Goal: Transaction & Acquisition: Obtain resource

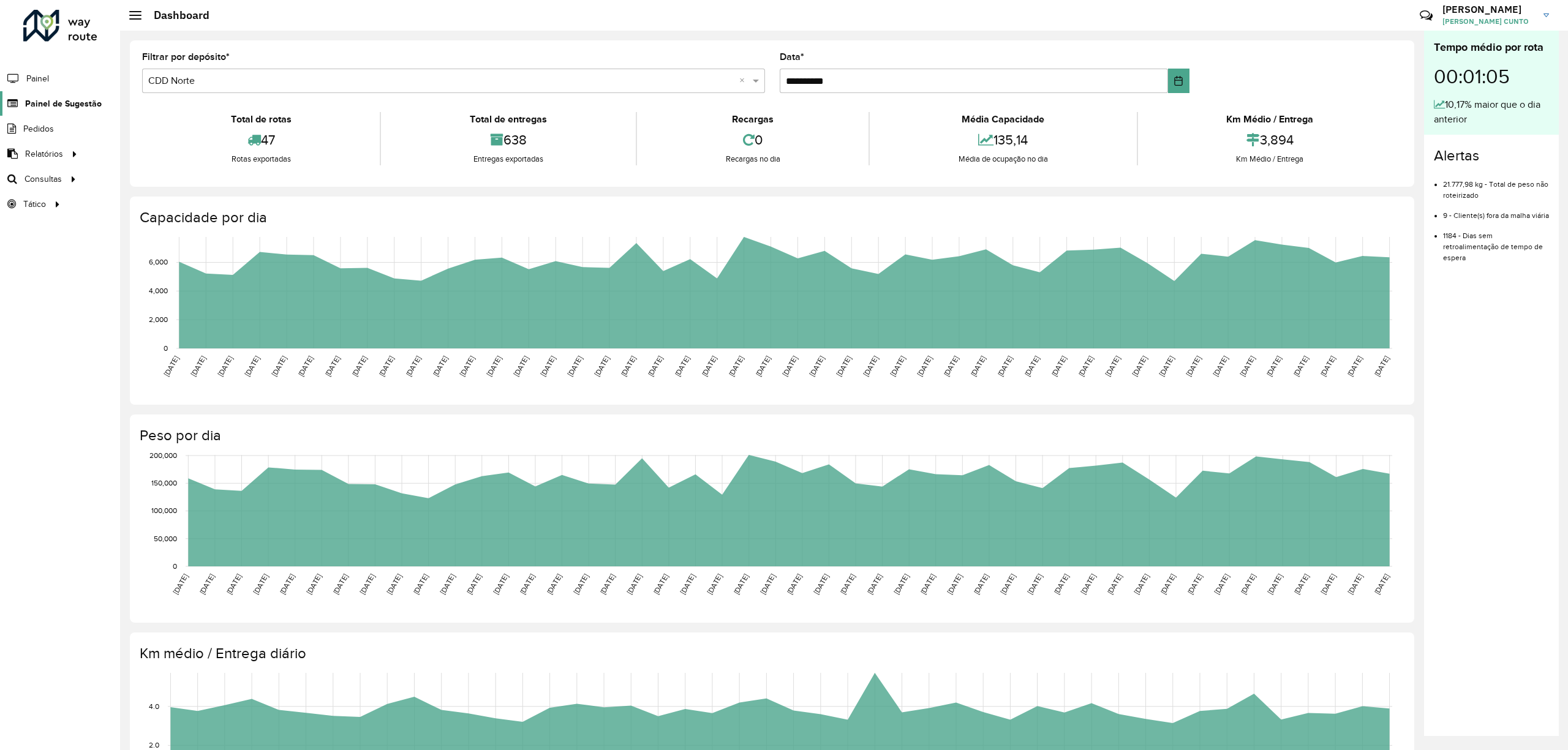
click at [88, 111] on link "Painel de Sugestão" at bounding box center [51, 103] width 102 height 25
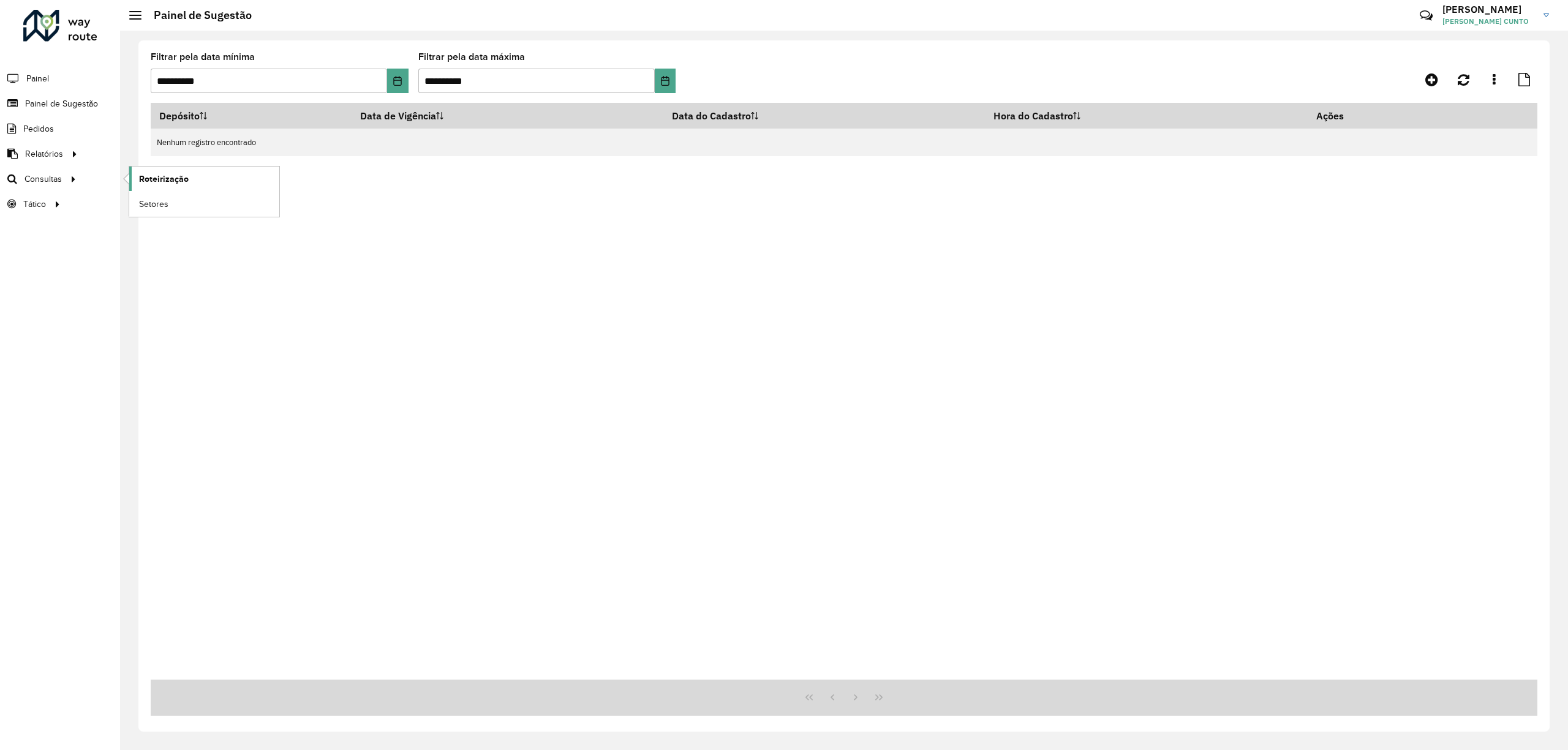
click at [140, 172] on link "Roteirização" at bounding box center [204, 179] width 150 height 25
click at [191, 157] on link "Clientes" at bounding box center [205, 153] width 152 height 25
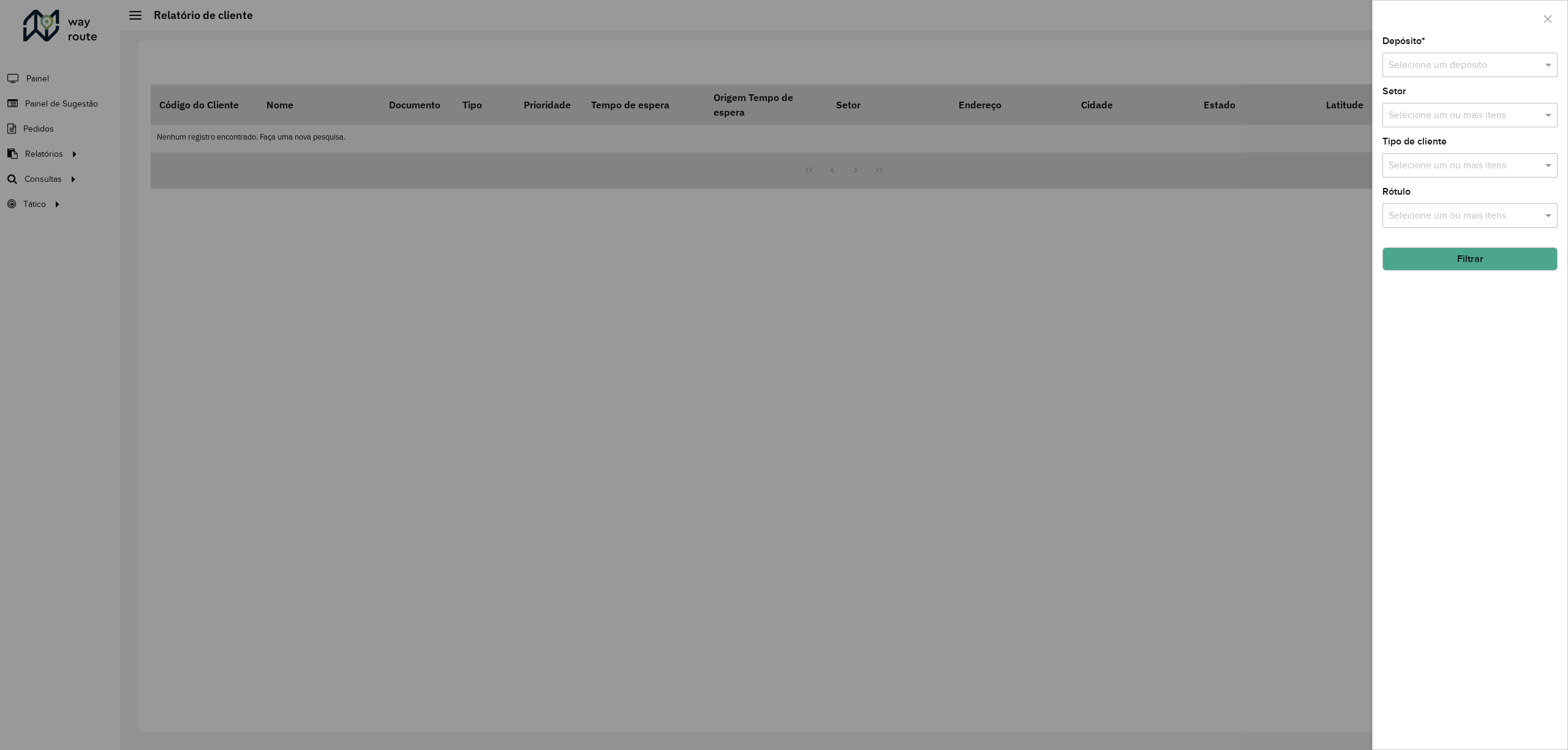
click at [987, 224] on div at bounding box center [784, 375] width 1568 height 750
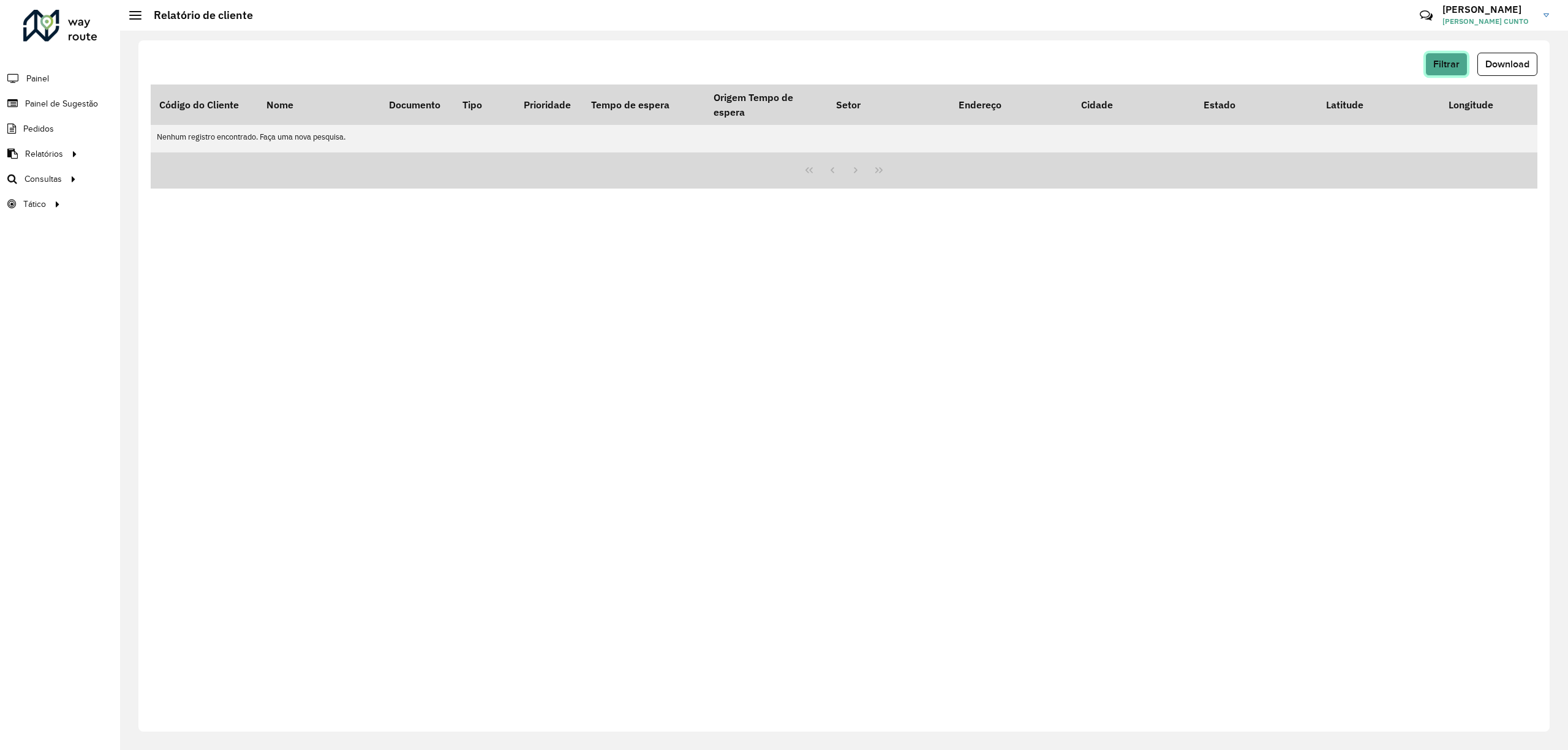
click at [1446, 73] on button "Filtrar" at bounding box center [1446, 64] width 42 height 23
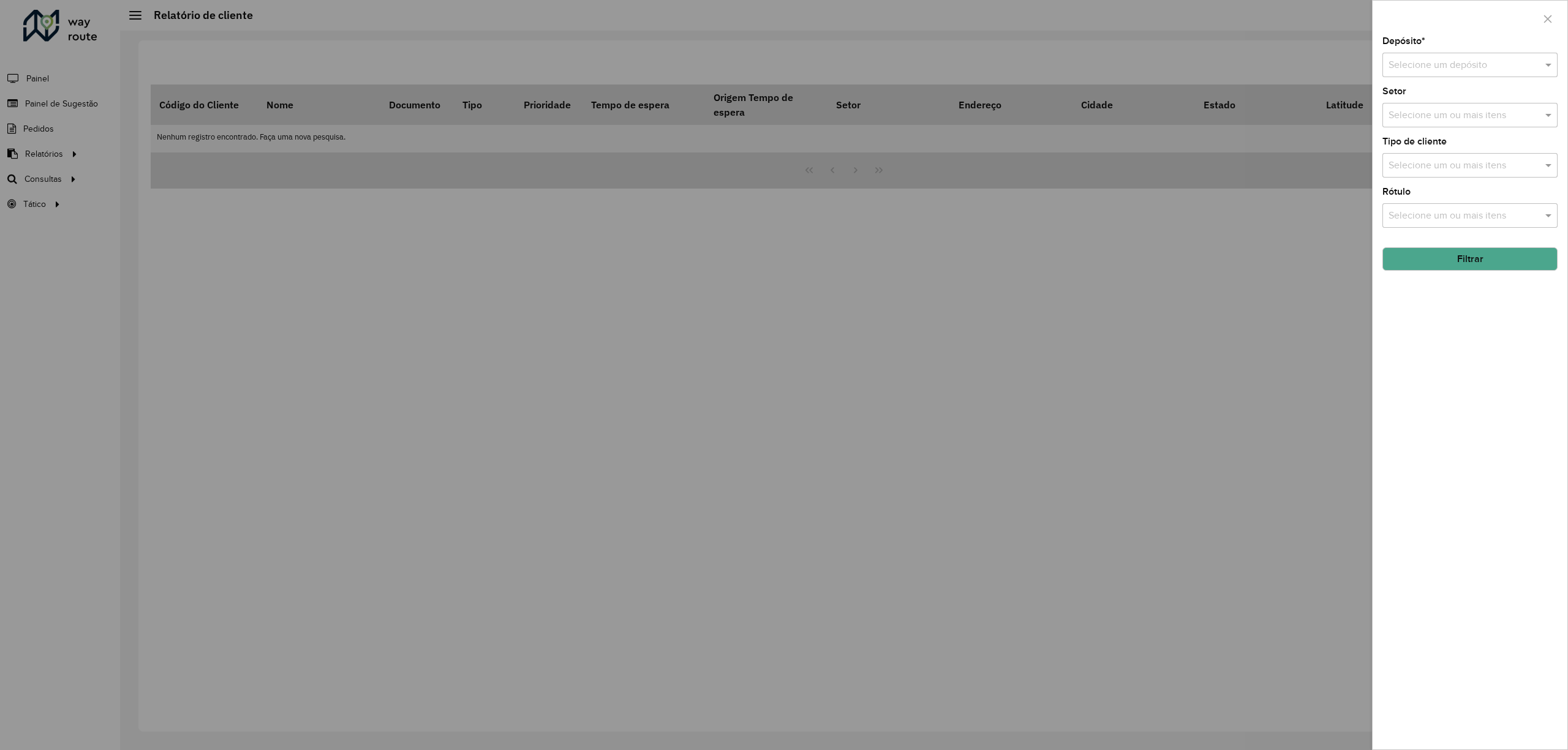
click at [1448, 79] on div "Depósito * Selecione um depósito Setor Selecione um ou mais itens Tipo de clien…" at bounding box center [1469, 393] width 195 height 713
click at [1448, 73] on div "Selecione um depósito" at bounding box center [1470, 64] width 175 height 25
click at [1457, 109] on div "AS - NORTE" at bounding box center [1469, 100] width 174 height 21
click at [0, 0] on div "Aguarde..." at bounding box center [0, 0] width 0 height 0
click at [1457, 71] on input "text" at bounding box center [1457, 66] width 138 height 15
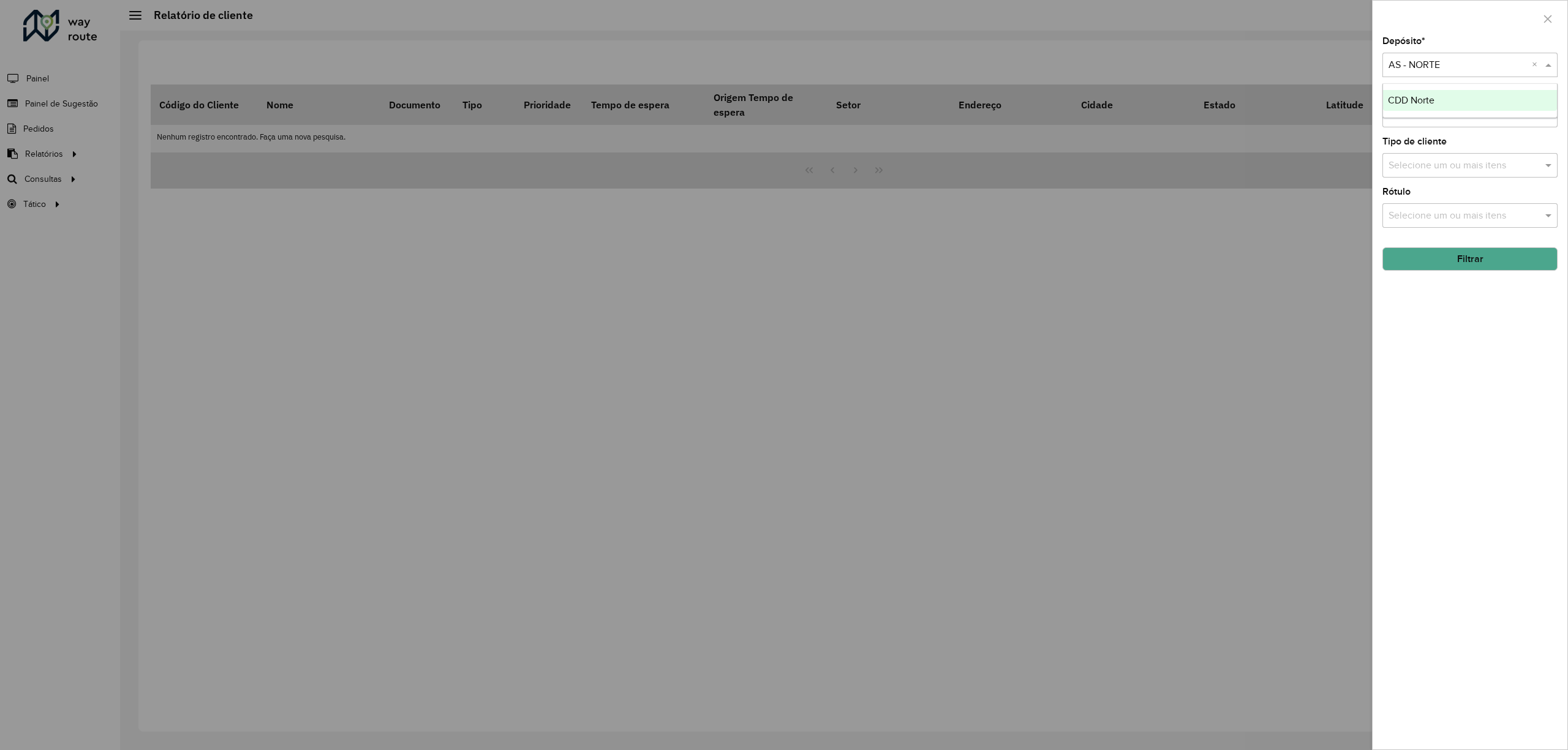
click at [1456, 87] on ng-dropdown-panel "CDD Norte" at bounding box center [1469, 100] width 174 height 35
click at [1453, 99] on div "CDD Norte" at bounding box center [1469, 100] width 174 height 21
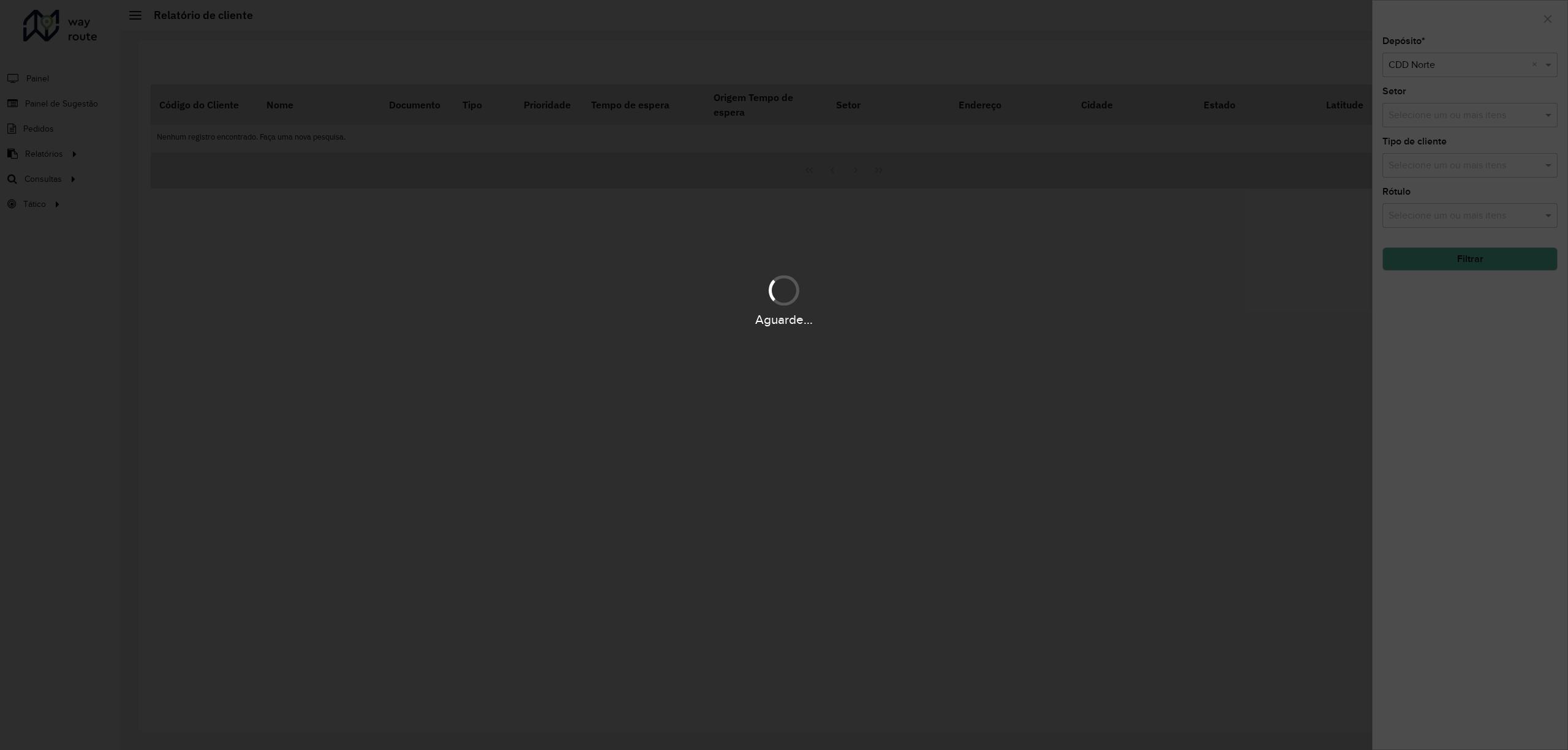
click at [1453, 120] on div "Aguarde..." at bounding box center [784, 375] width 1568 height 750
click at [1450, 121] on div "Aguarde..." at bounding box center [784, 375] width 1568 height 750
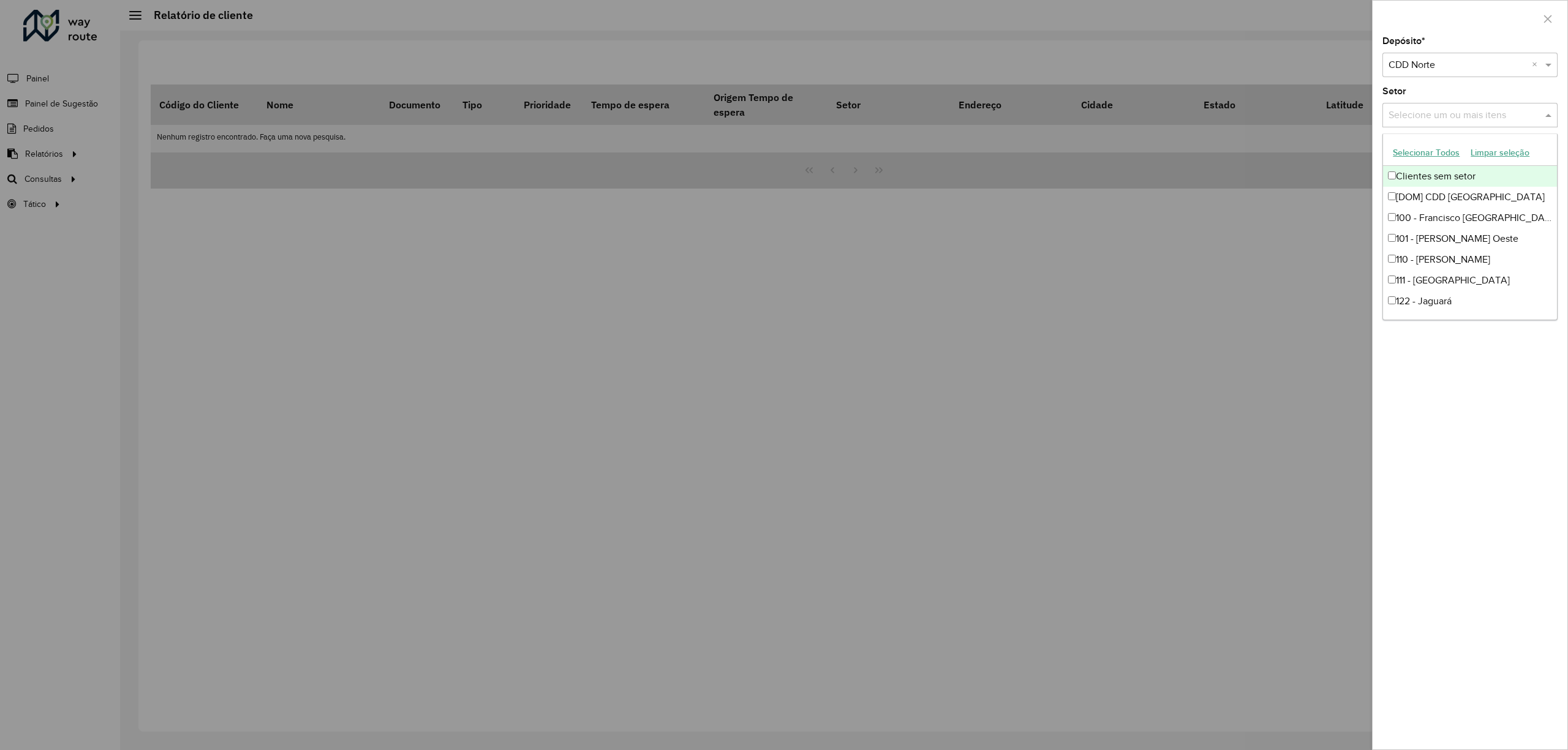
click at [1449, 123] on div "Selecione um ou mais itens" at bounding box center [1470, 115] width 175 height 25
click at [1460, 102] on div "Setor Selecione um ou mais itens" at bounding box center [1470, 107] width 175 height 40
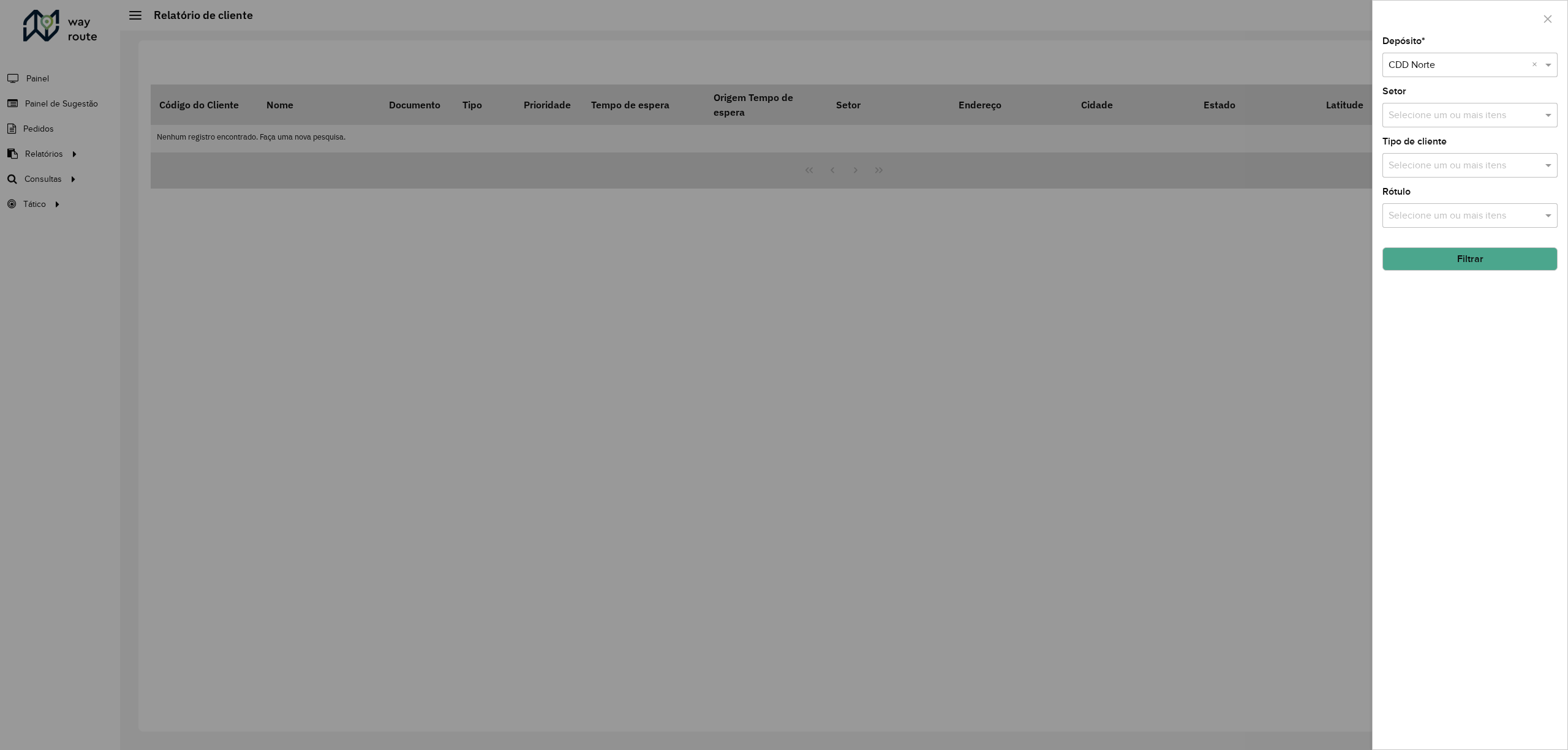
click at [1473, 258] on button "Filtrar" at bounding box center [1470, 259] width 175 height 23
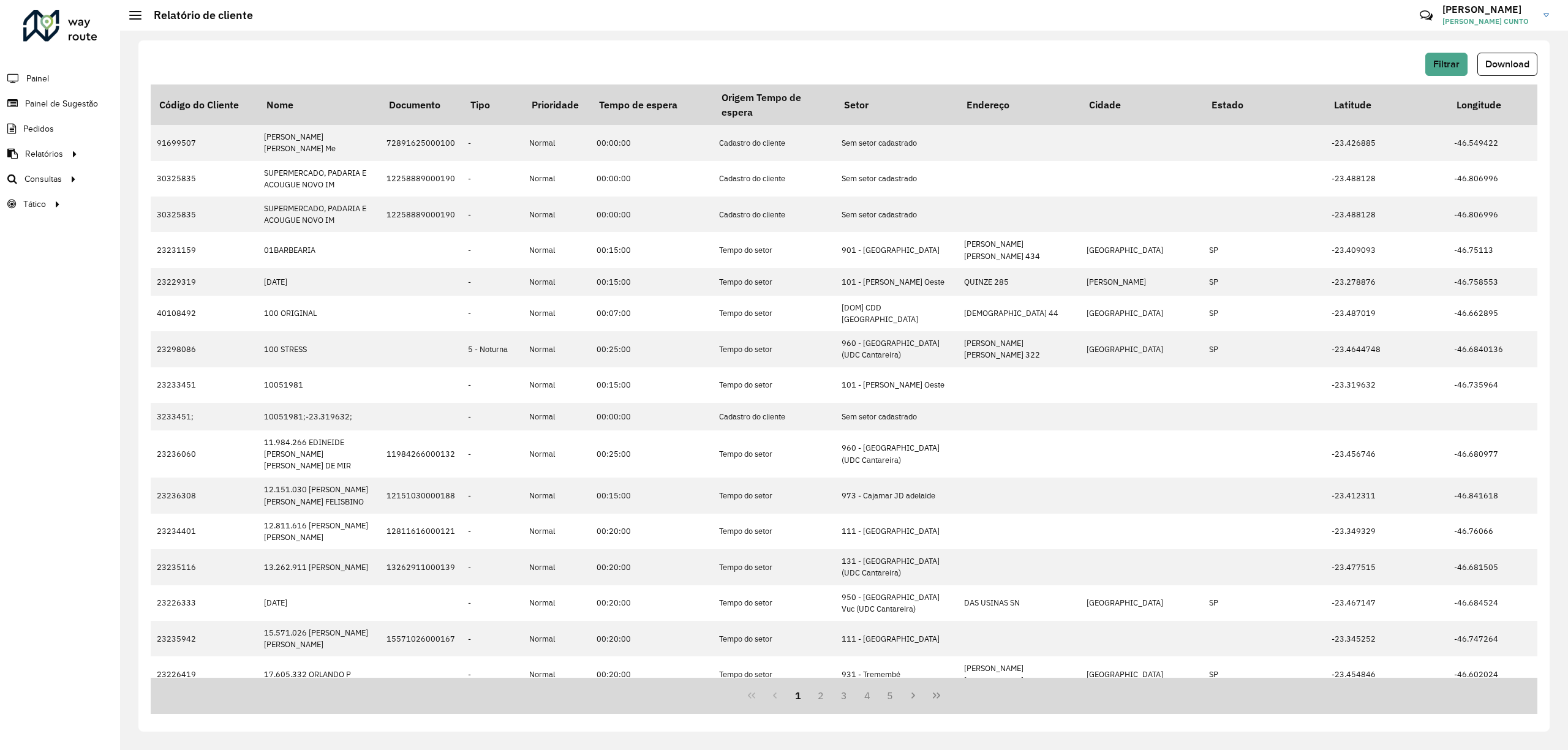
click at [1546, 62] on div "Filtrar Download Código do Cliente Nome Documento Tipo Prioridade Tempo de espe…" at bounding box center [844, 386] width 1411 height 691
click at [1531, 62] on button "Download" at bounding box center [1507, 64] width 60 height 23
